Goal: Navigation & Orientation: Find specific page/section

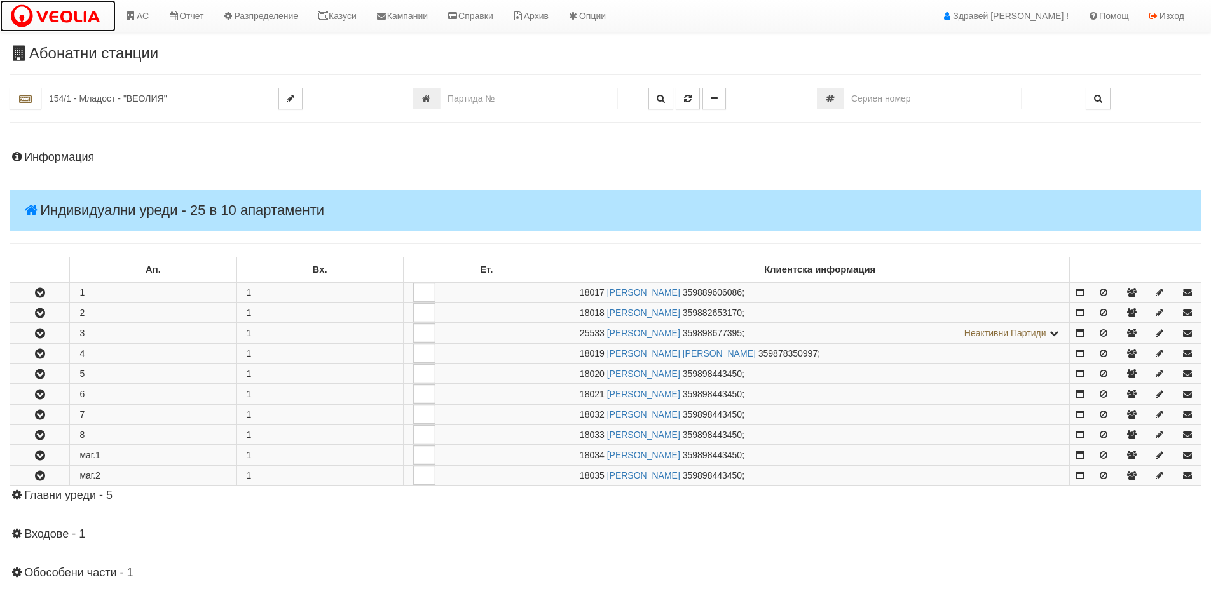
click at [51, 11] on img at bounding box center [58, 16] width 97 height 27
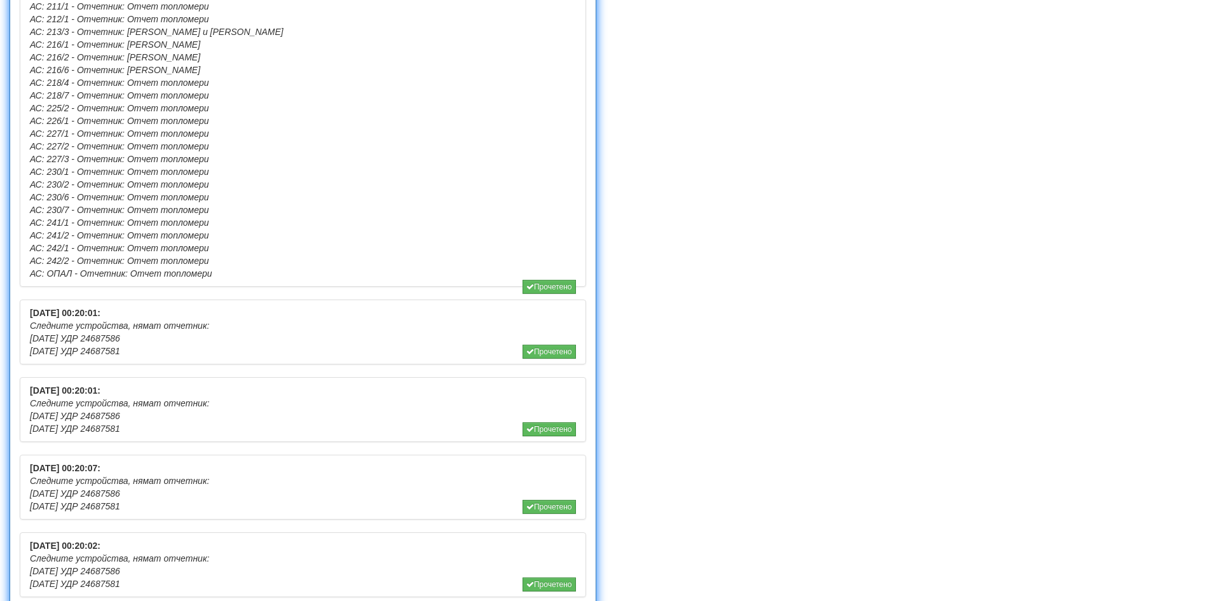
scroll to position [1335, 0]
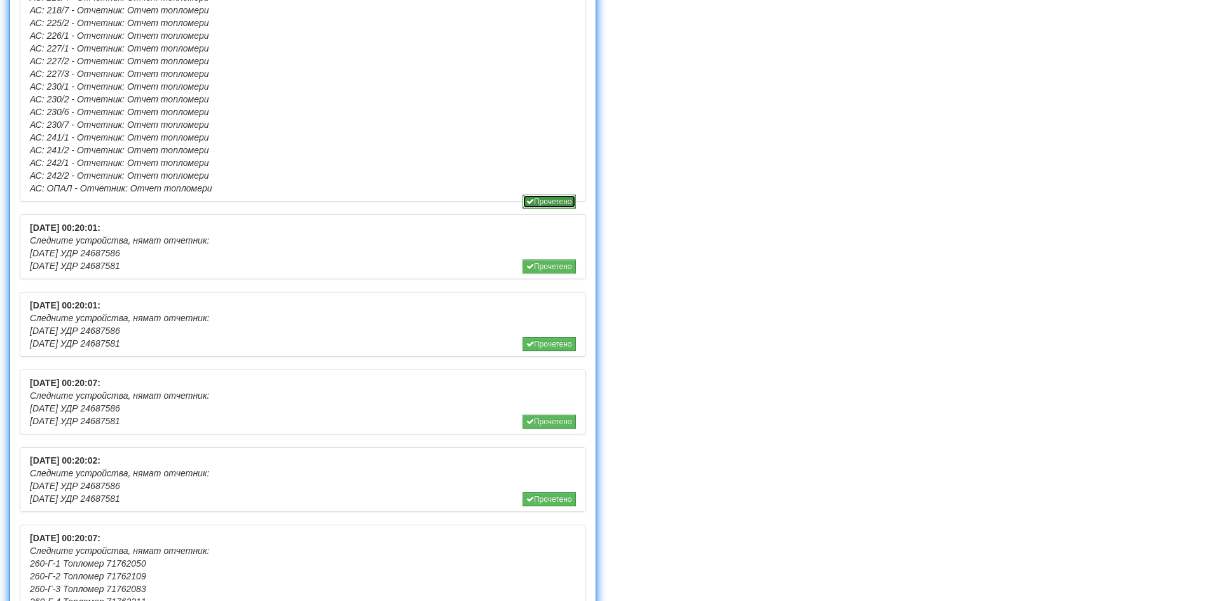
click at [538, 200] on button "Прочетено" at bounding box center [549, 202] width 53 height 14
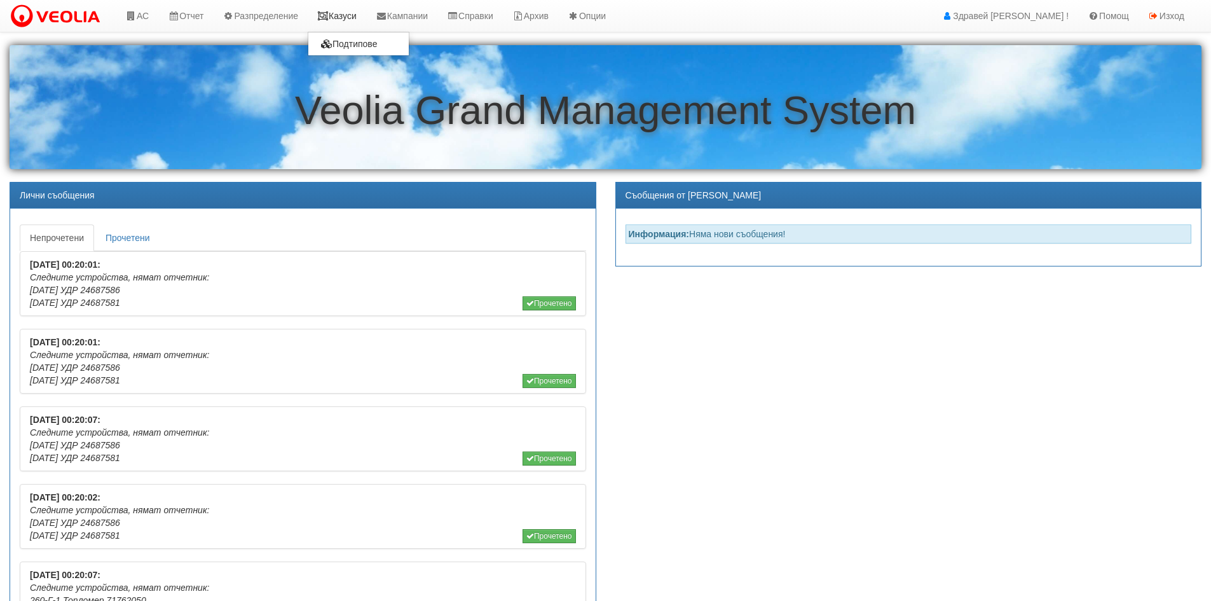
click at [332, 7] on link "Казуси" at bounding box center [337, 16] width 58 height 32
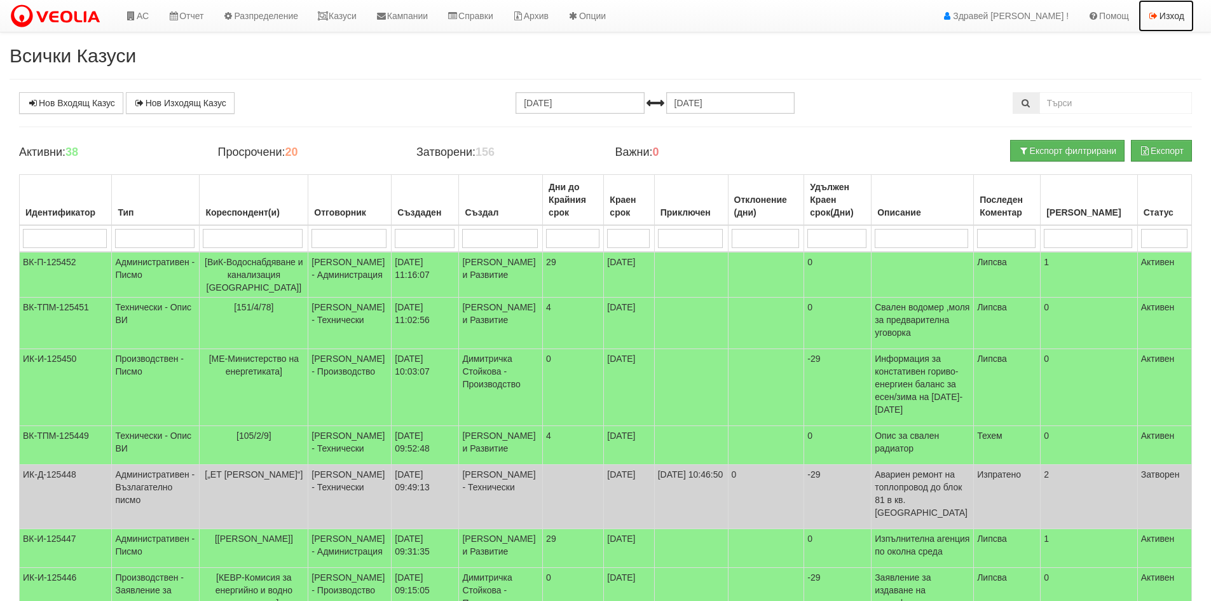
click at [1170, 11] on link "Изход" at bounding box center [1166, 16] width 55 height 32
